Goal: Task Accomplishment & Management: Use online tool/utility

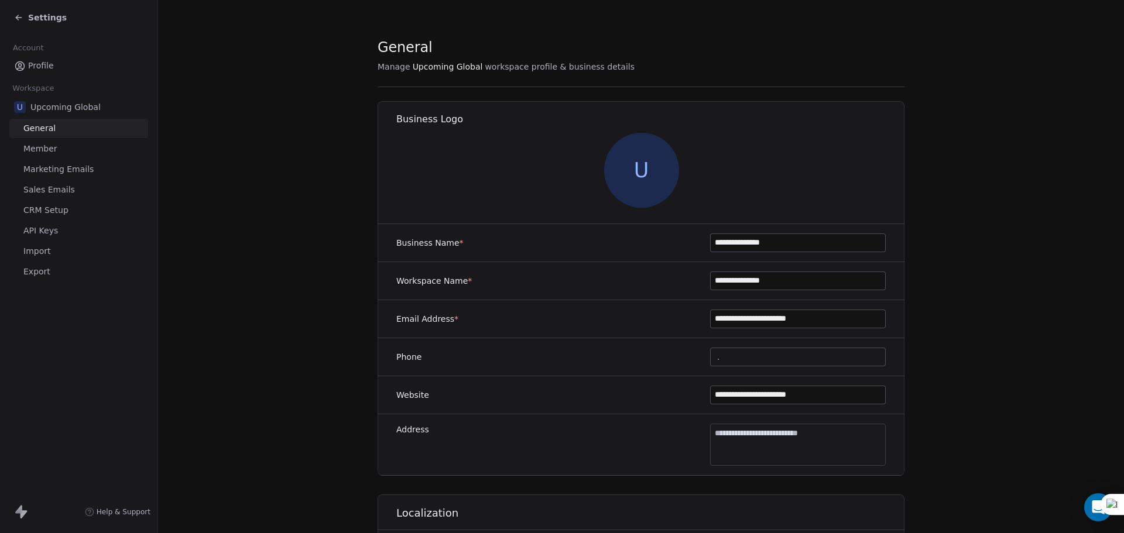
click at [46, 15] on span "Settings" at bounding box center [47, 18] width 39 height 12
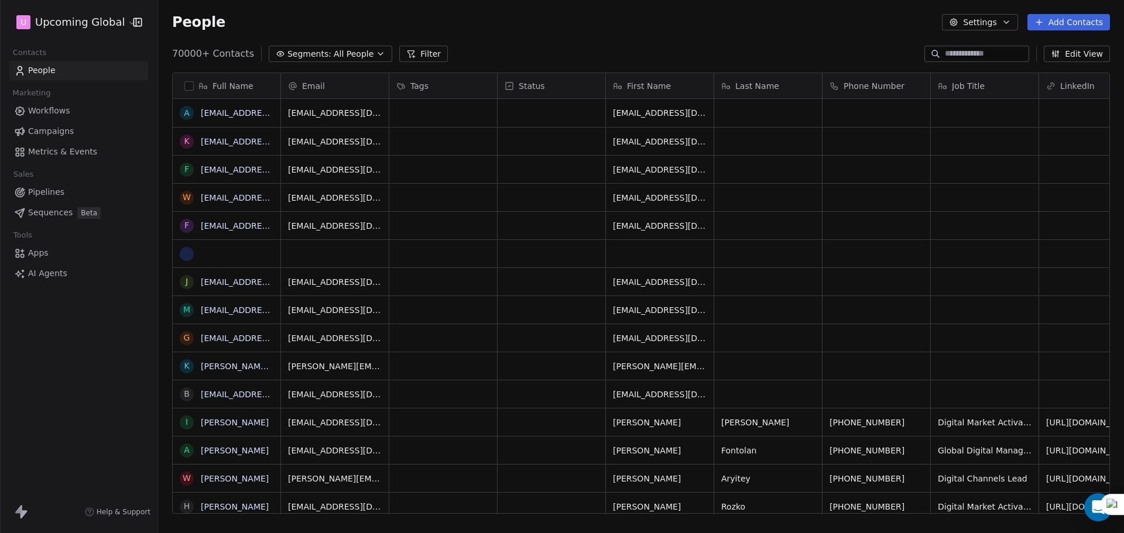
scroll to position [460, 957]
click at [318, 56] on span "Segments:" at bounding box center [309, 54] width 44 height 12
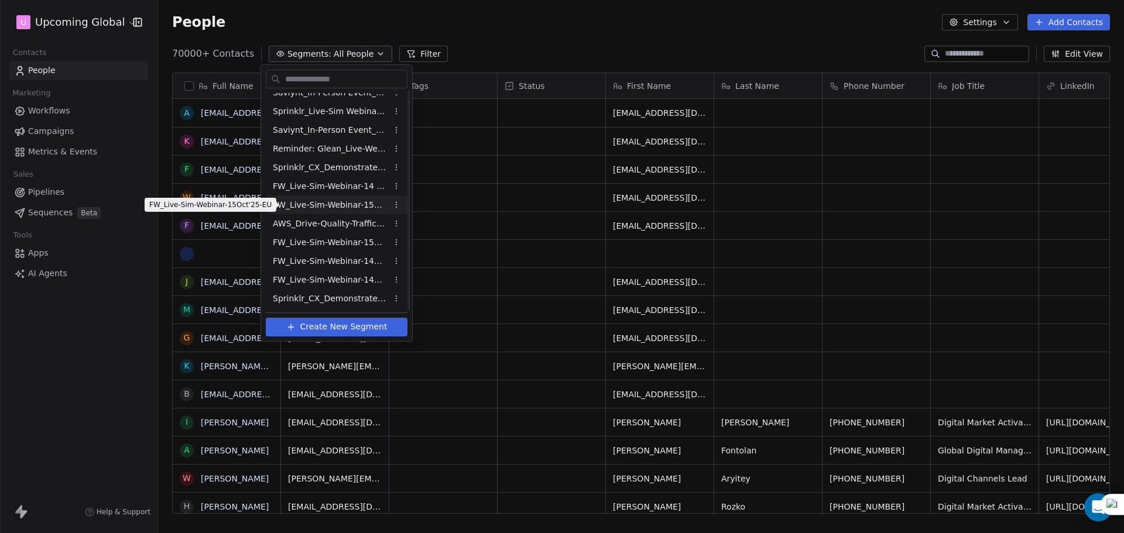
scroll to position [385, 0]
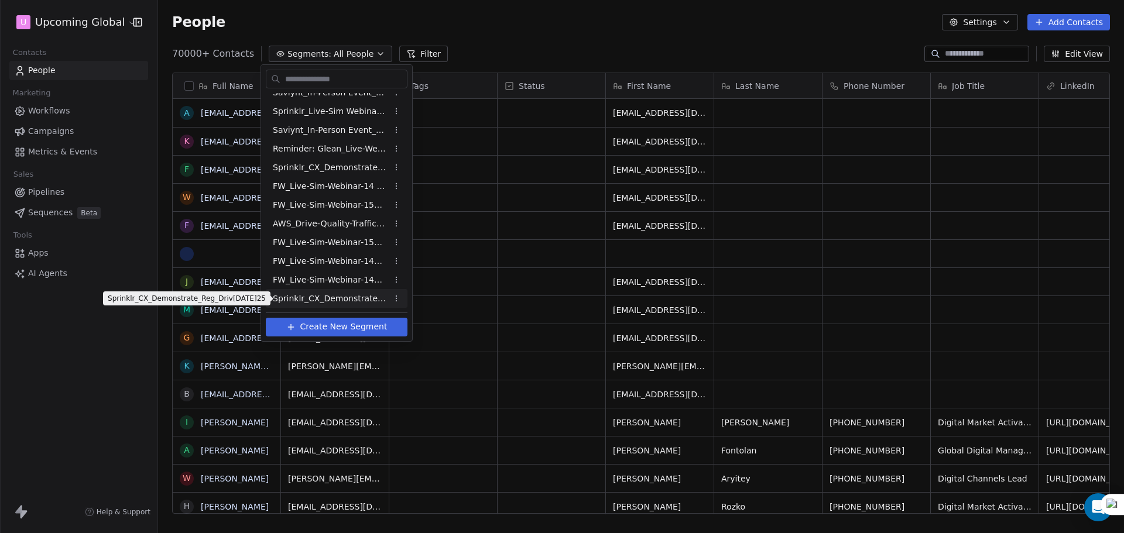
click at [342, 304] on span "Sprinklr_CX_Demonstrate_Reg_Driv[DATE]25" at bounding box center [330, 299] width 115 height 12
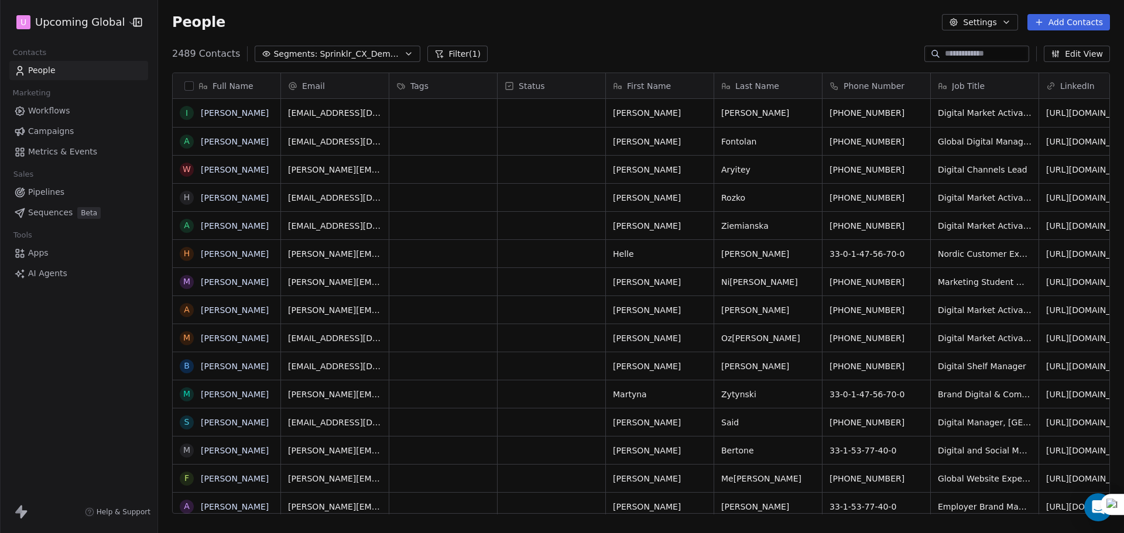
scroll to position [460, 957]
click at [186, 83] on button "button" at bounding box center [188, 85] width 9 height 9
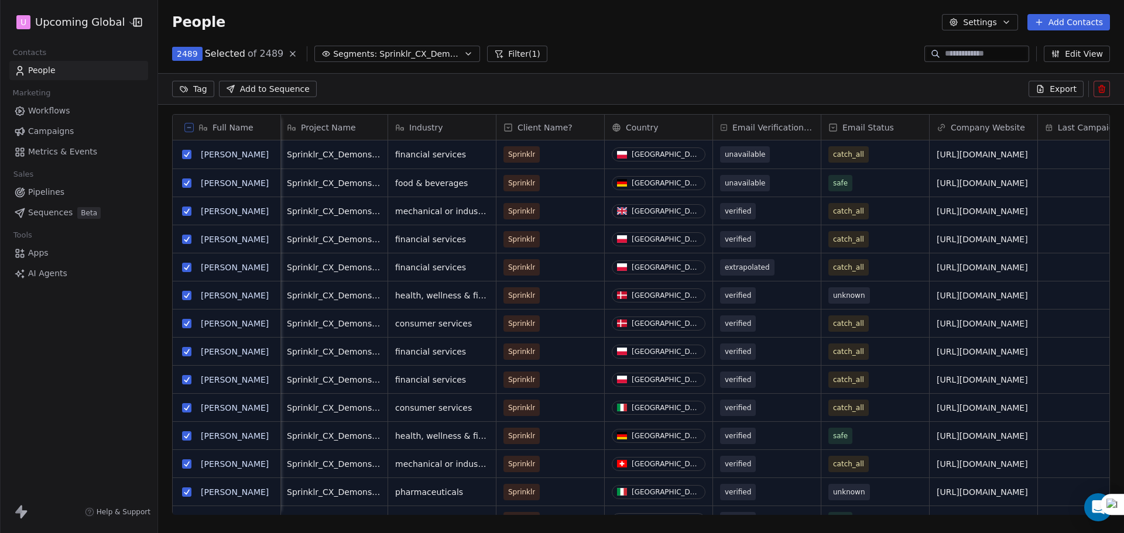
scroll to position [0, 1092]
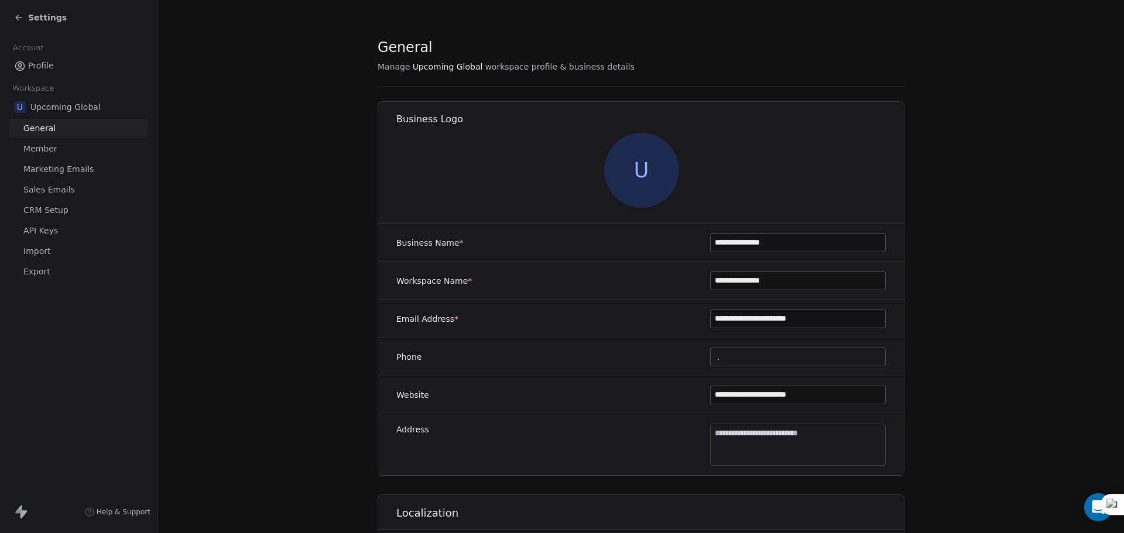
click at [57, 18] on span "Settings" at bounding box center [47, 18] width 39 height 12
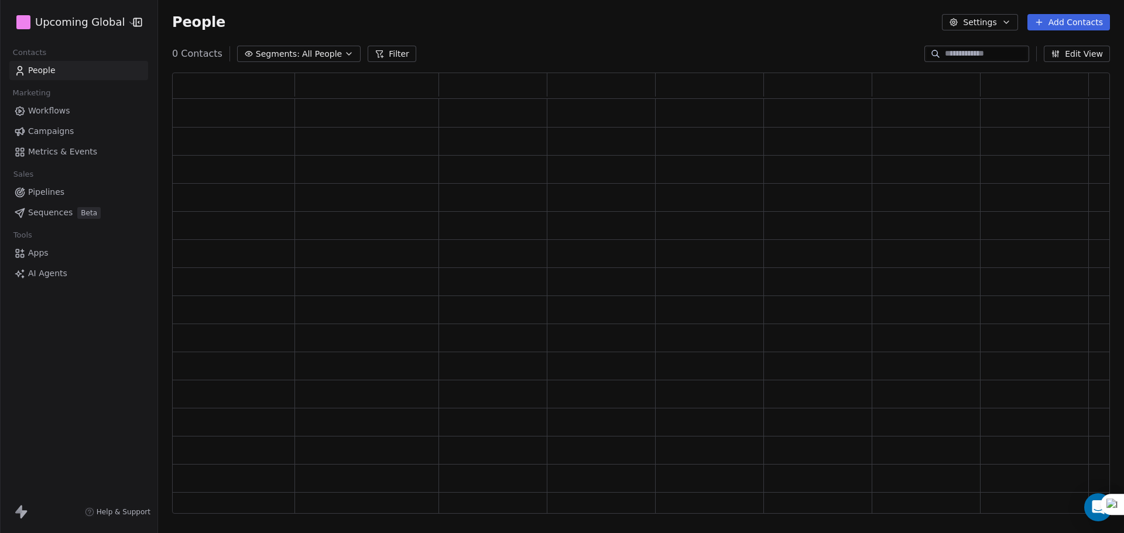
scroll to position [432, 929]
click at [309, 54] on span "All People" at bounding box center [322, 54] width 40 height 12
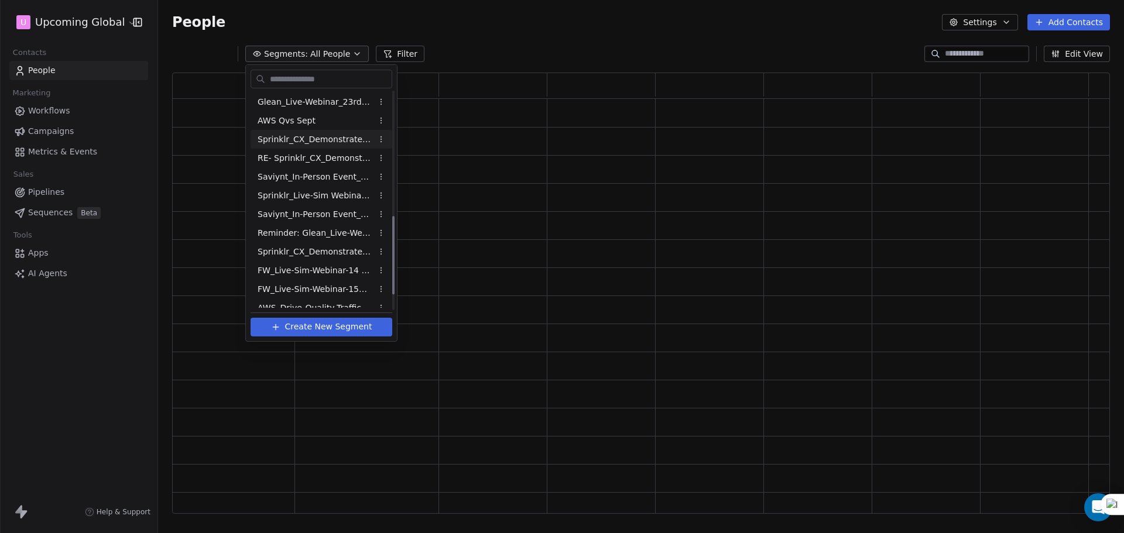
scroll to position [385, 0]
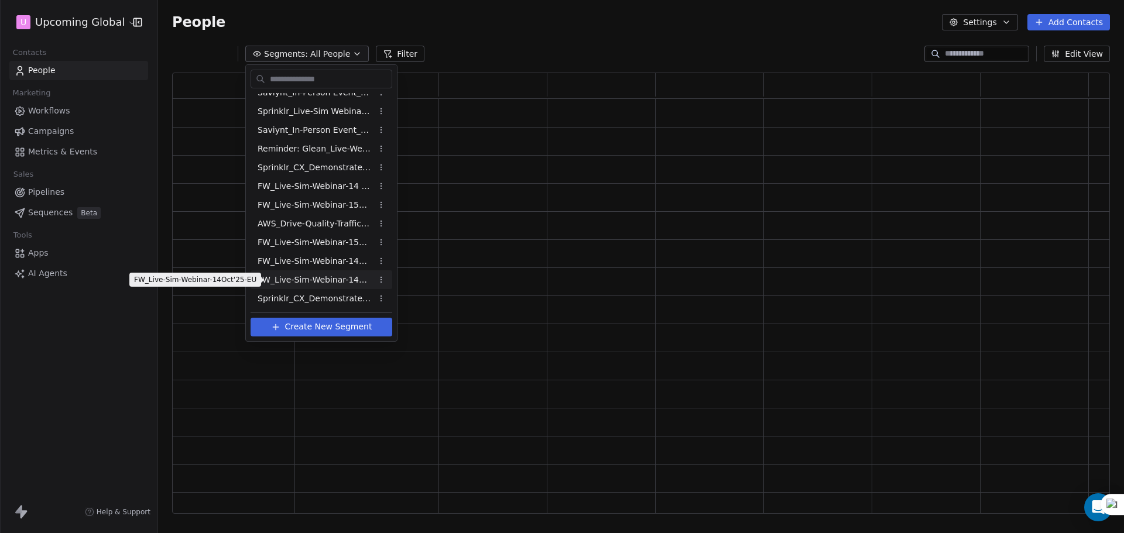
click at [351, 278] on span "FW_Live-Sim-Webinar-14Oct'25-EU" at bounding box center [315, 280] width 115 height 12
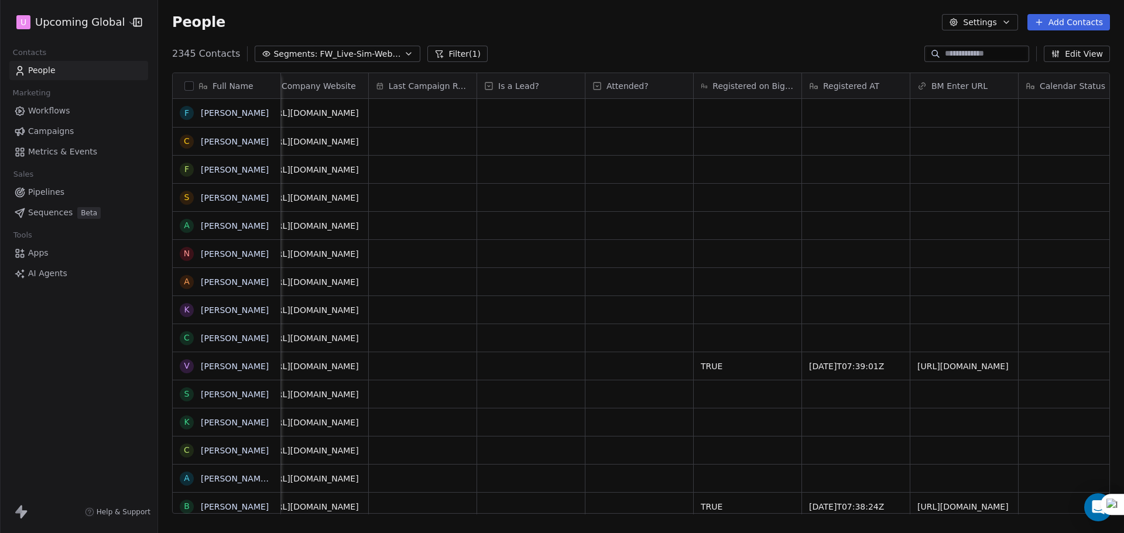
scroll to position [0, 1772]
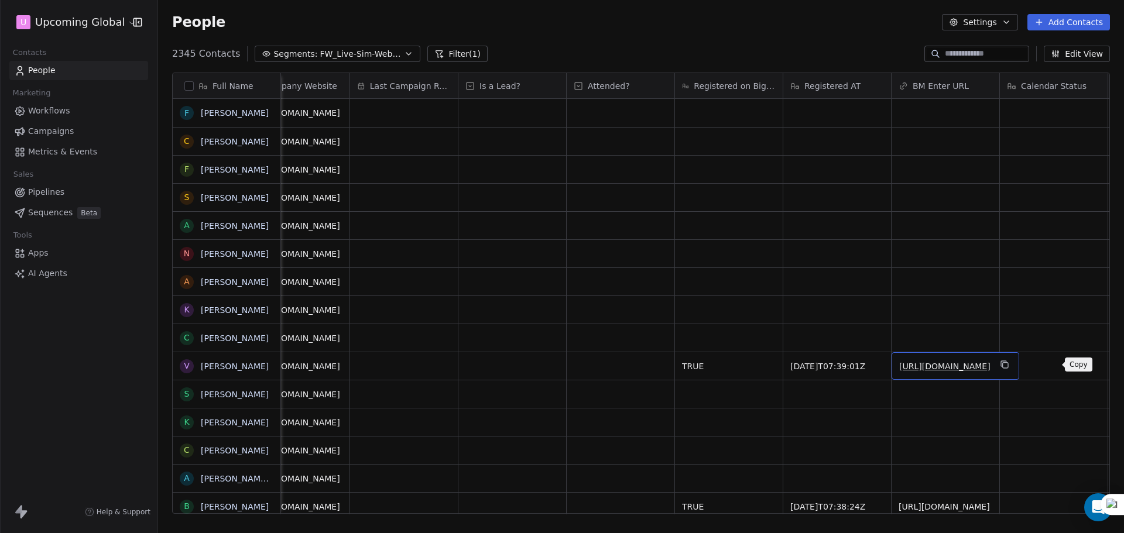
click at [1006, 361] on icon "grid" at bounding box center [1003, 363] width 5 height 5
click at [463, 57] on button "Filter (1)" at bounding box center [457, 54] width 60 height 16
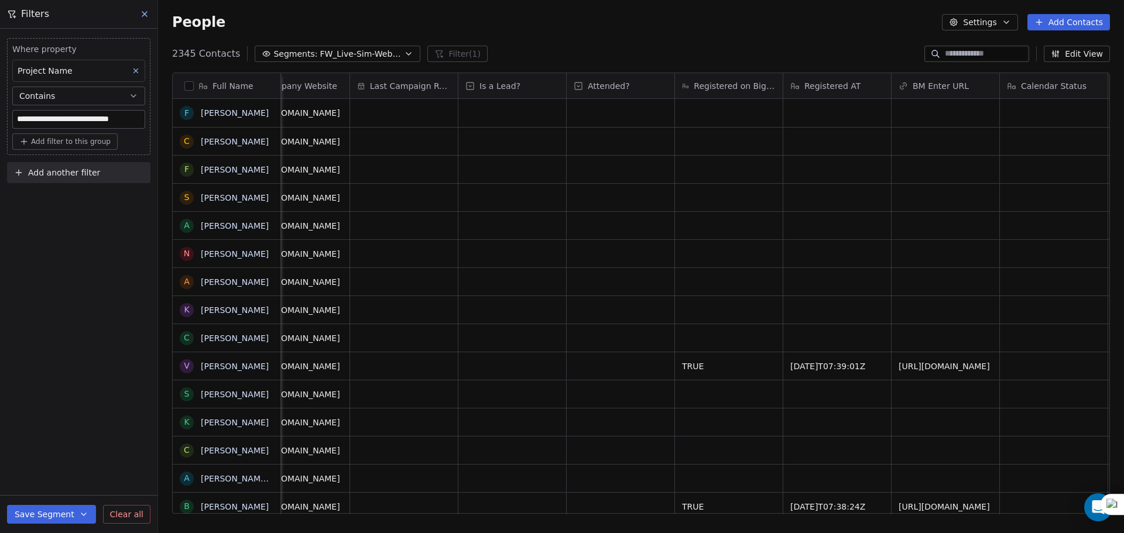
click at [70, 175] on span "Add another filter" at bounding box center [64, 173] width 72 height 12
click at [62, 208] on div "Contact properties" at bounding box center [78, 200] width 133 height 19
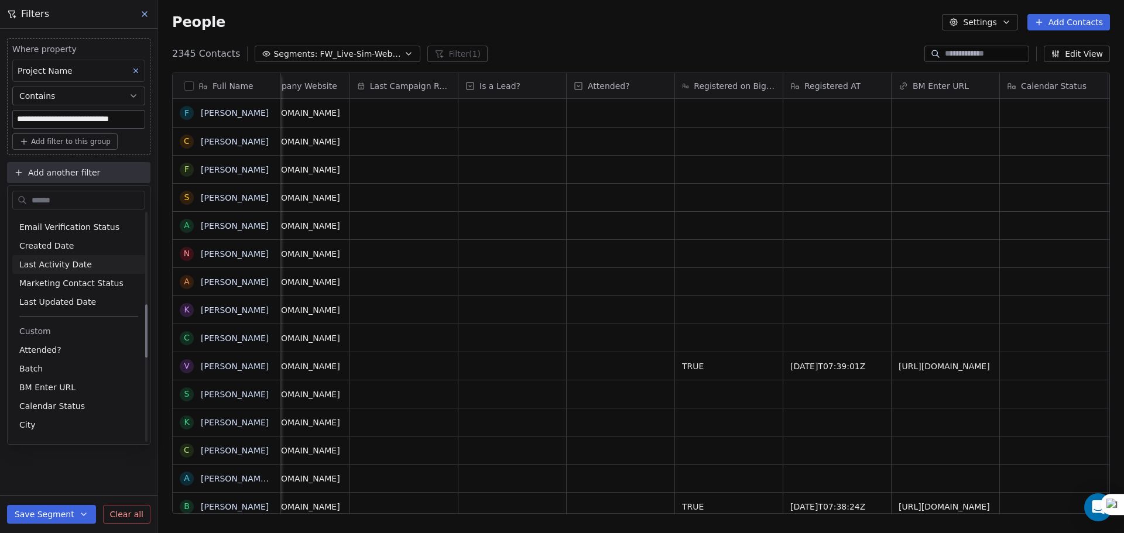
scroll to position [410, 0]
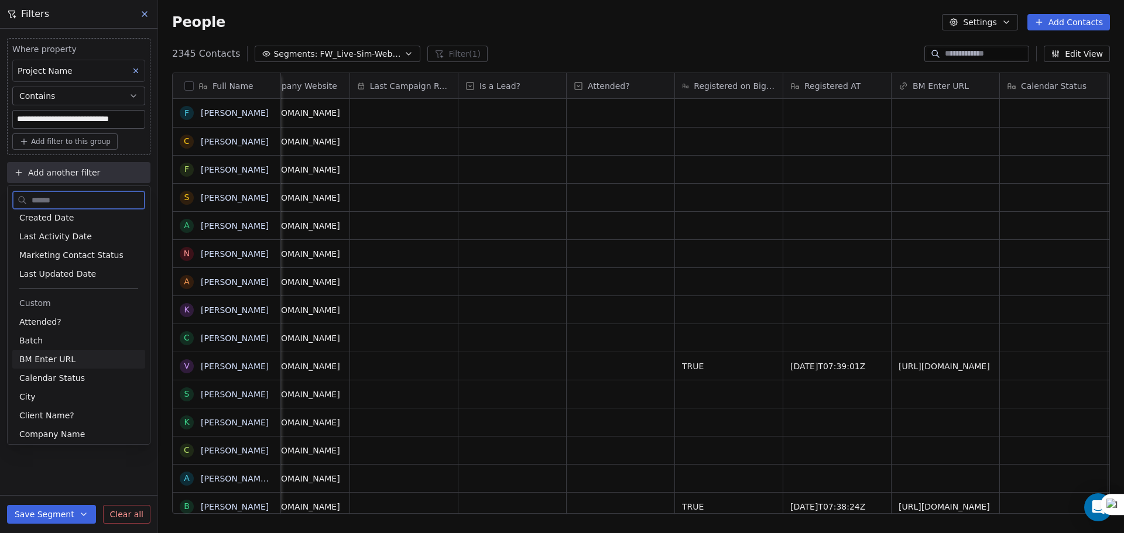
click at [49, 364] on span "BM Enter URL" at bounding box center [47, 360] width 56 height 12
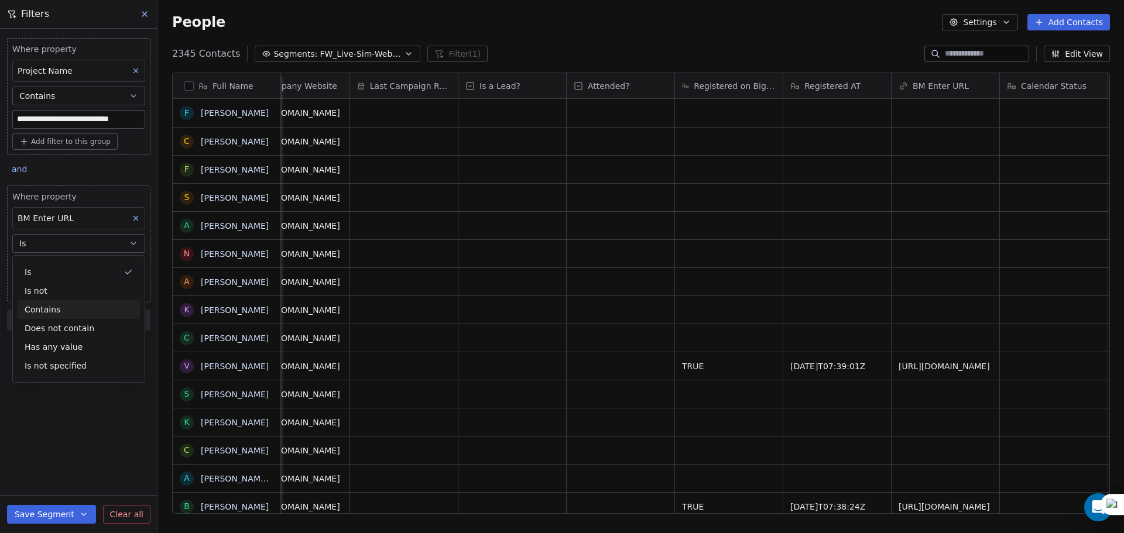
click at [53, 306] on div "Contains" at bounding box center [79, 309] width 122 height 19
click at [51, 269] on input at bounding box center [79, 267] width 132 height 18
paste input "**********"
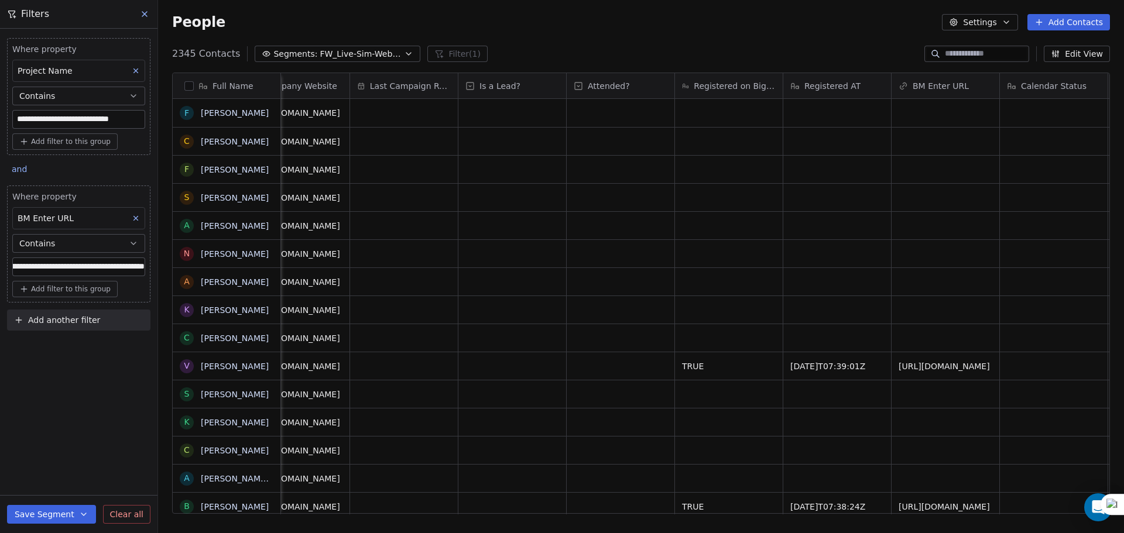
scroll to position [0, 270]
type input "**********"
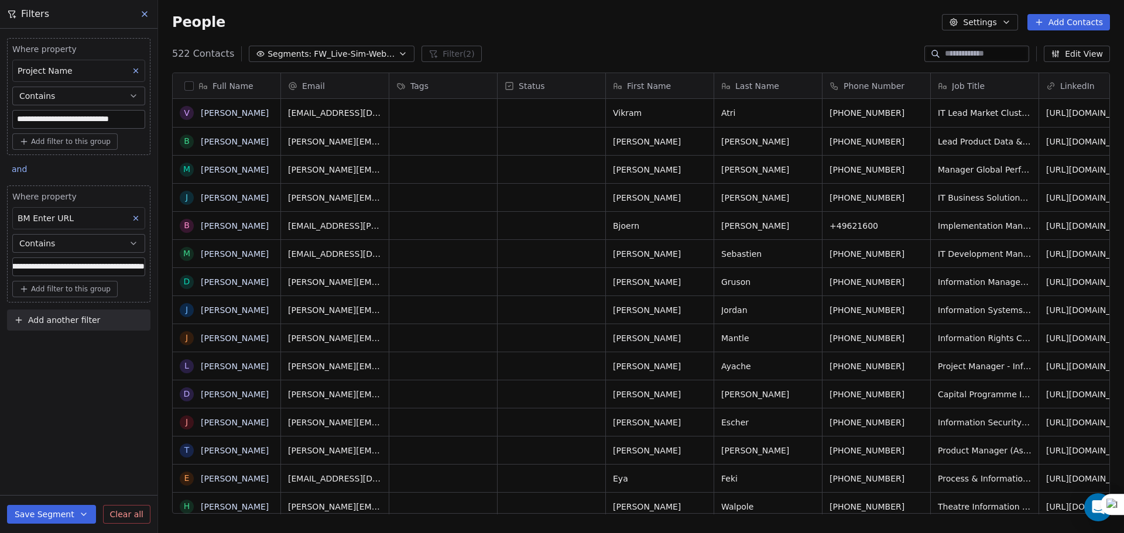
scroll to position [460, 957]
click at [184, 85] on div "Full Name" at bounding box center [225, 86] width 91 height 12
click at [189, 88] on html "**********" at bounding box center [562, 266] width 1124 height 533
click at [189, 88] on button "button" at bounding box center [188, 85] width 9 height 9
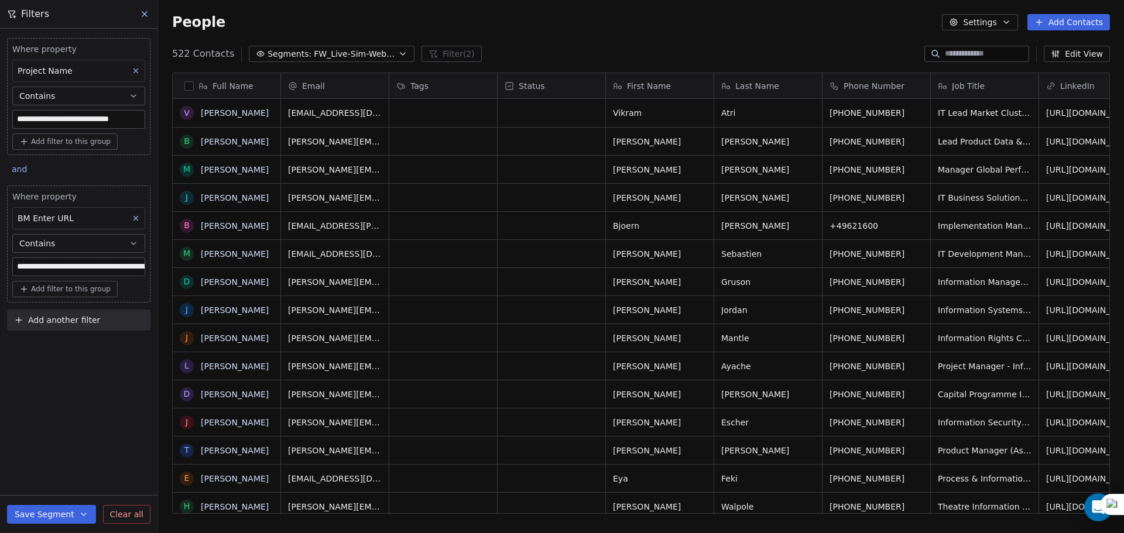
scroll to position [419, 957]
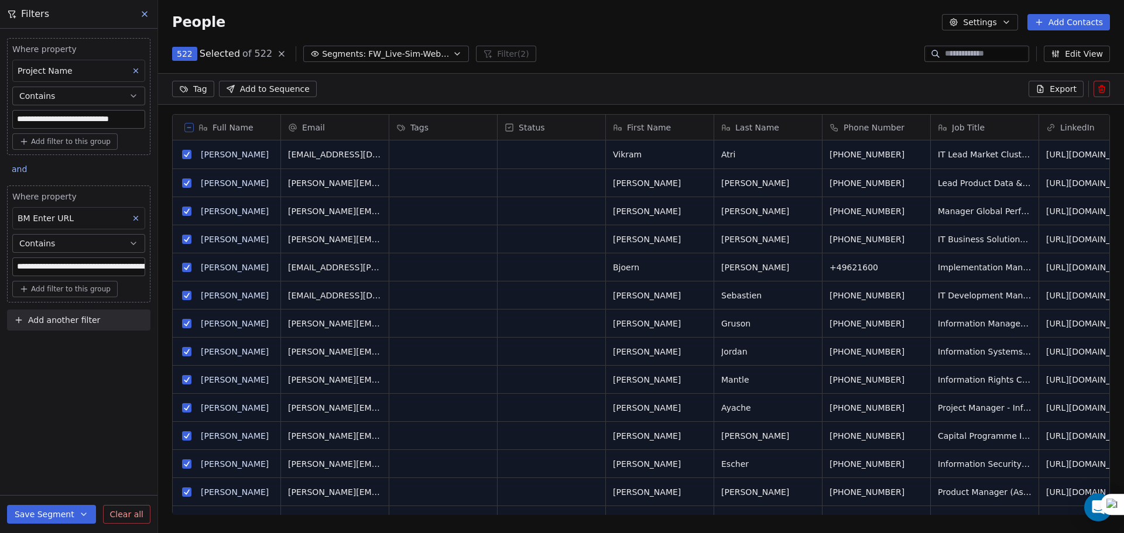
click at [1075, 91] on span "Export" at bounding box center [1063, 89] width 27 height 12
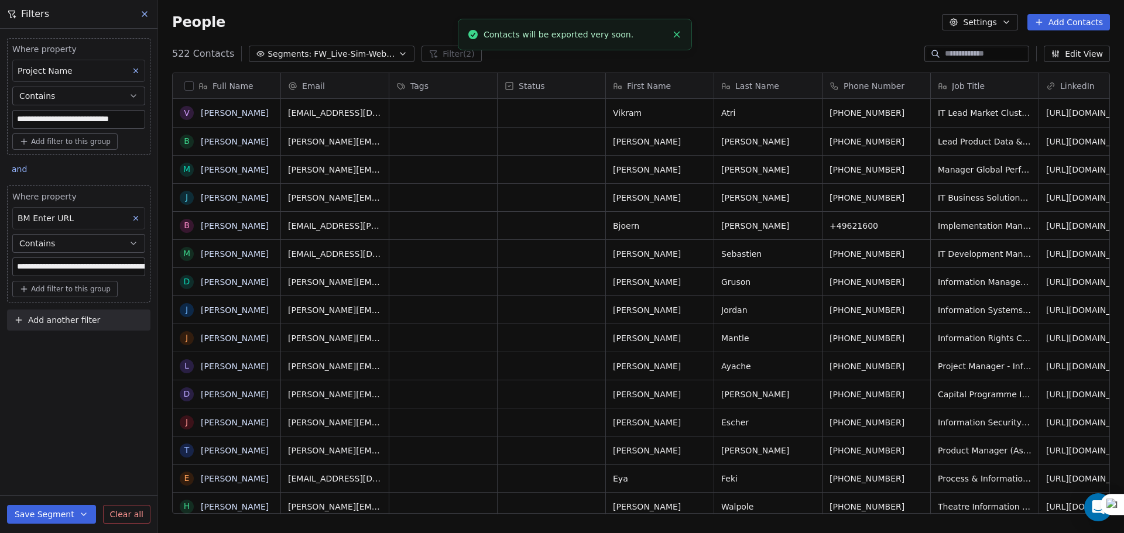
scroll to position [460, 957]
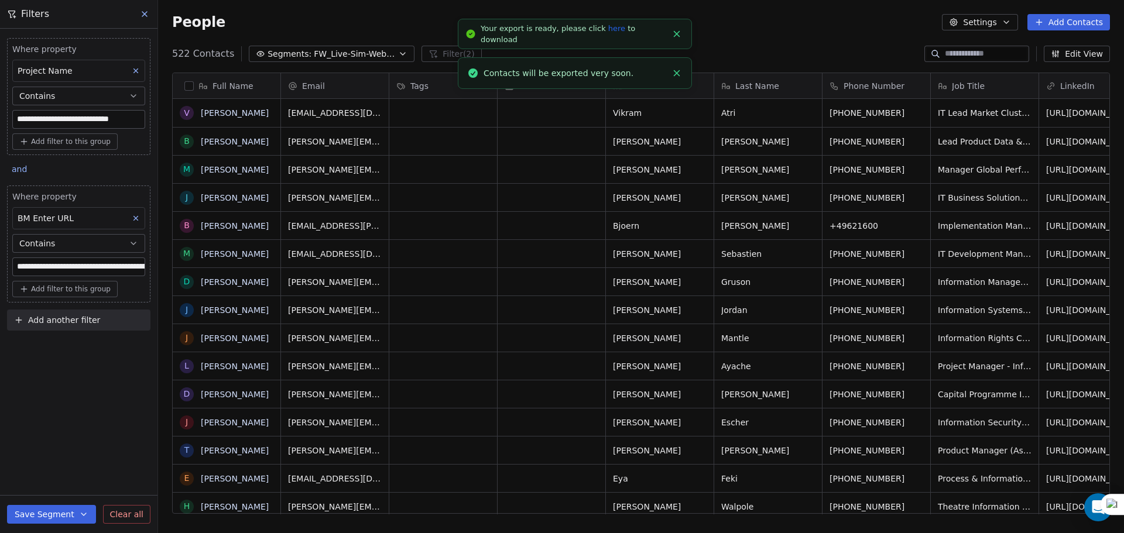
click at [608, 30] on link "here" at bounding box center [616, 28] width 17 height 9
